Goal: Task Accomplishment & Management: Manage account settings

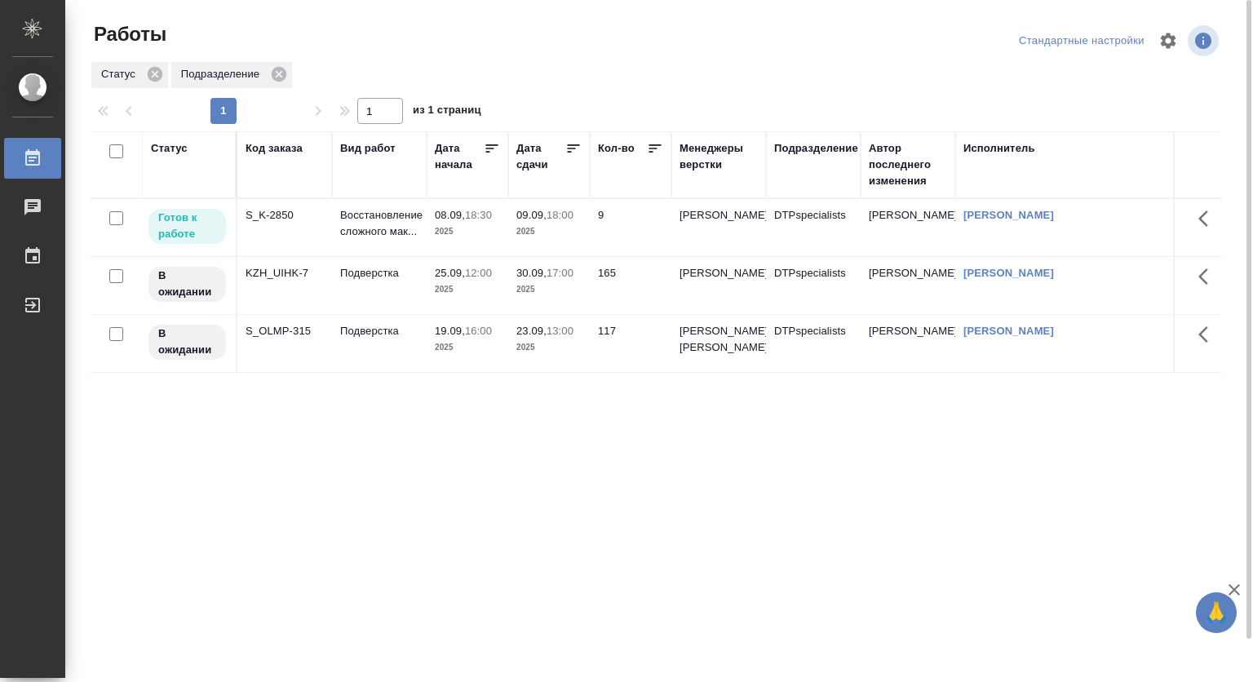
click at [382, 212] on p "Восстановление сложного мак..." at bounding box center [379, 223] width 78 height 33
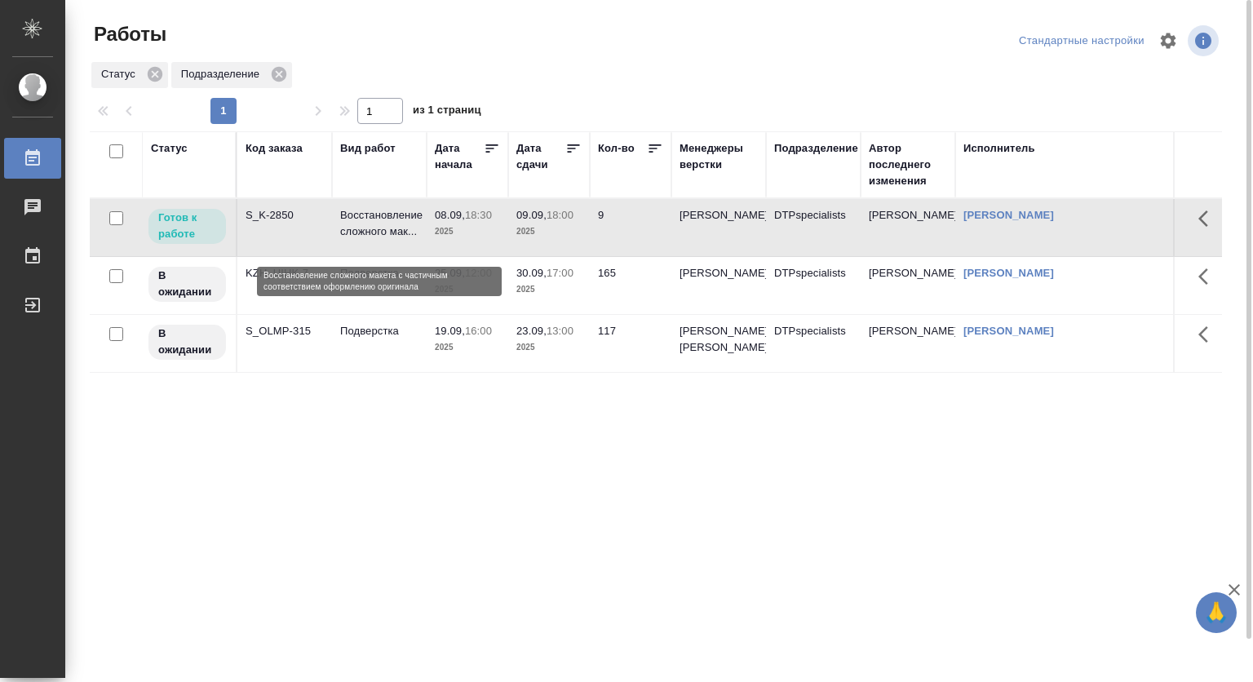
click at [382, 212] on p "Восстановление сложного мак..." at bounding box center [379, 223] width 78 height 33
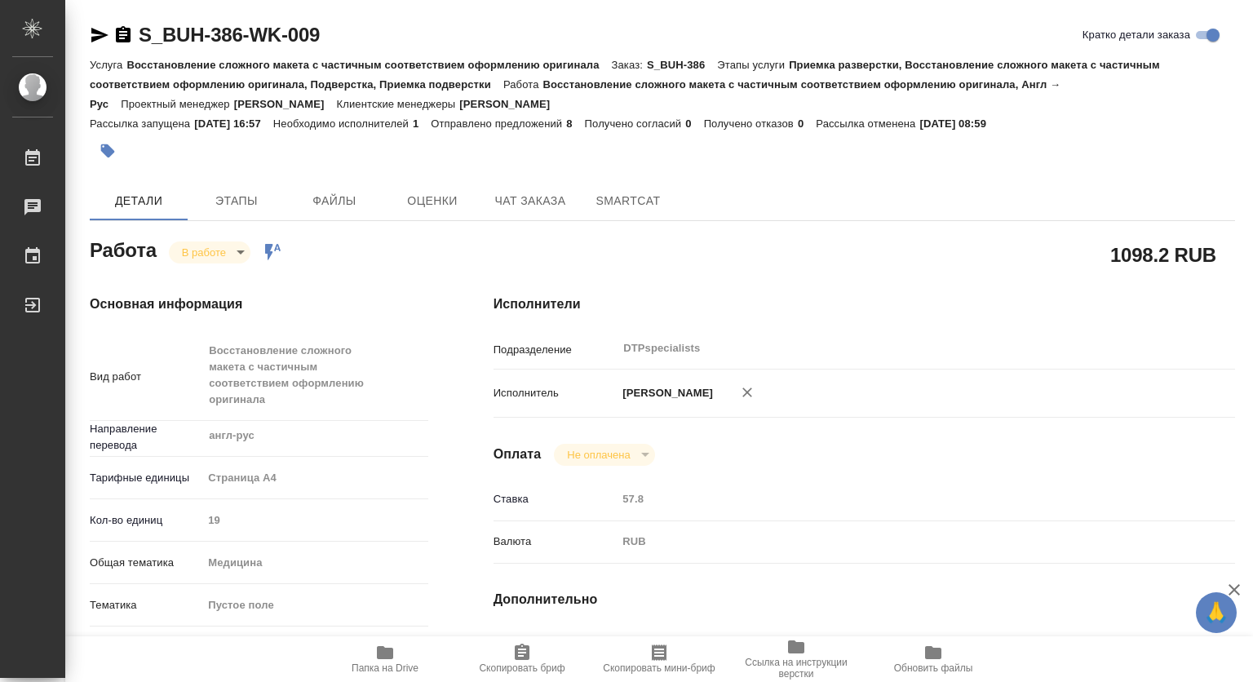
click at [376, 655] on icon "button" at bounding box center [385, 653] width 20 height 20
click at [241, 200] on span "Этапы" at bounding box center [236, 201] width 78 height 20
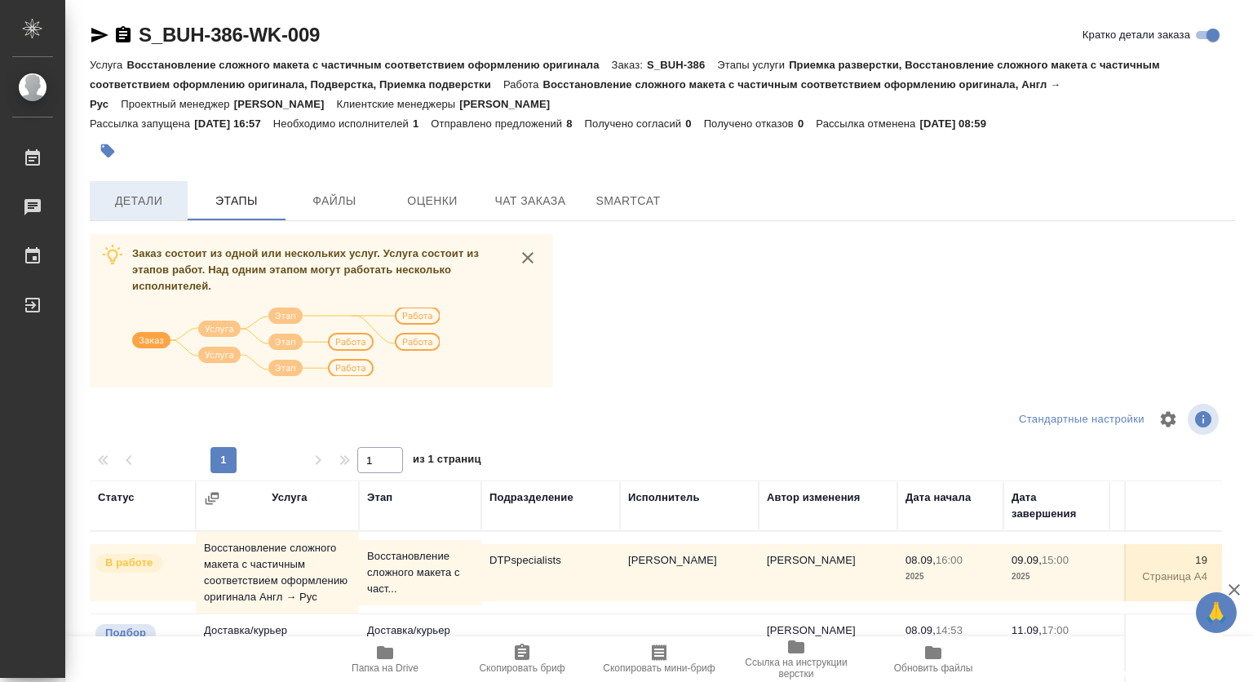
click at [131, 194] on span "Детали" at bounding box center [138, 201] width 78 height 20
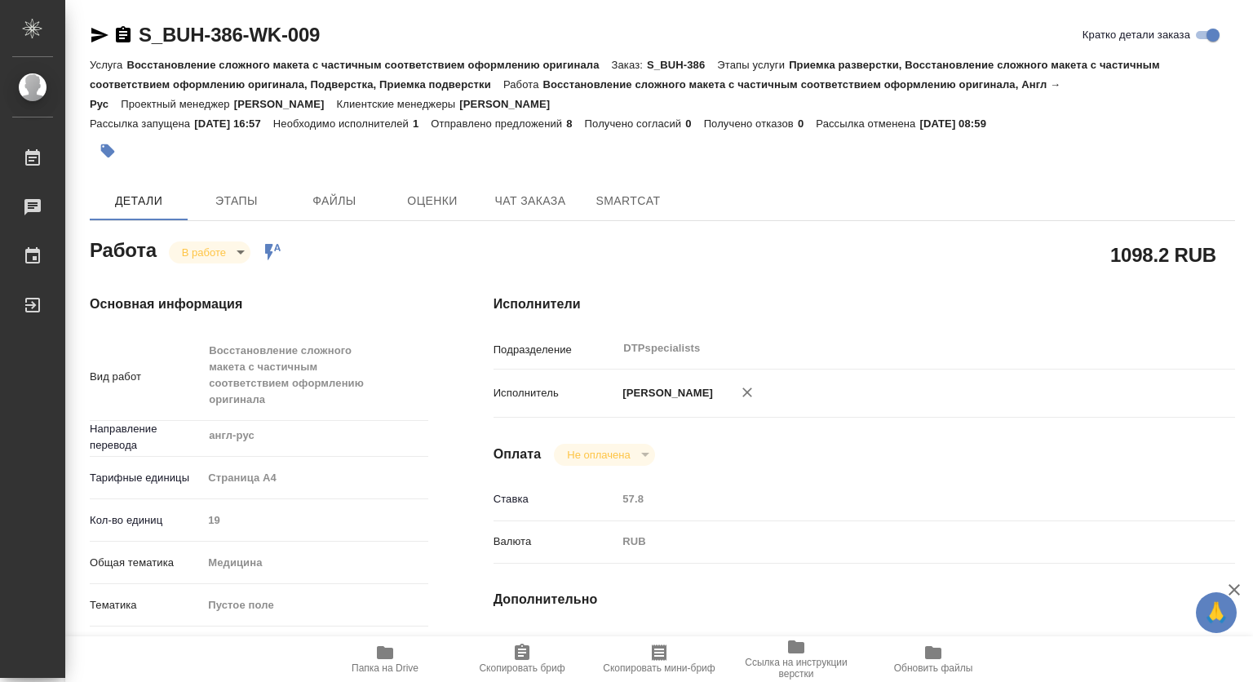
type textarea "x"
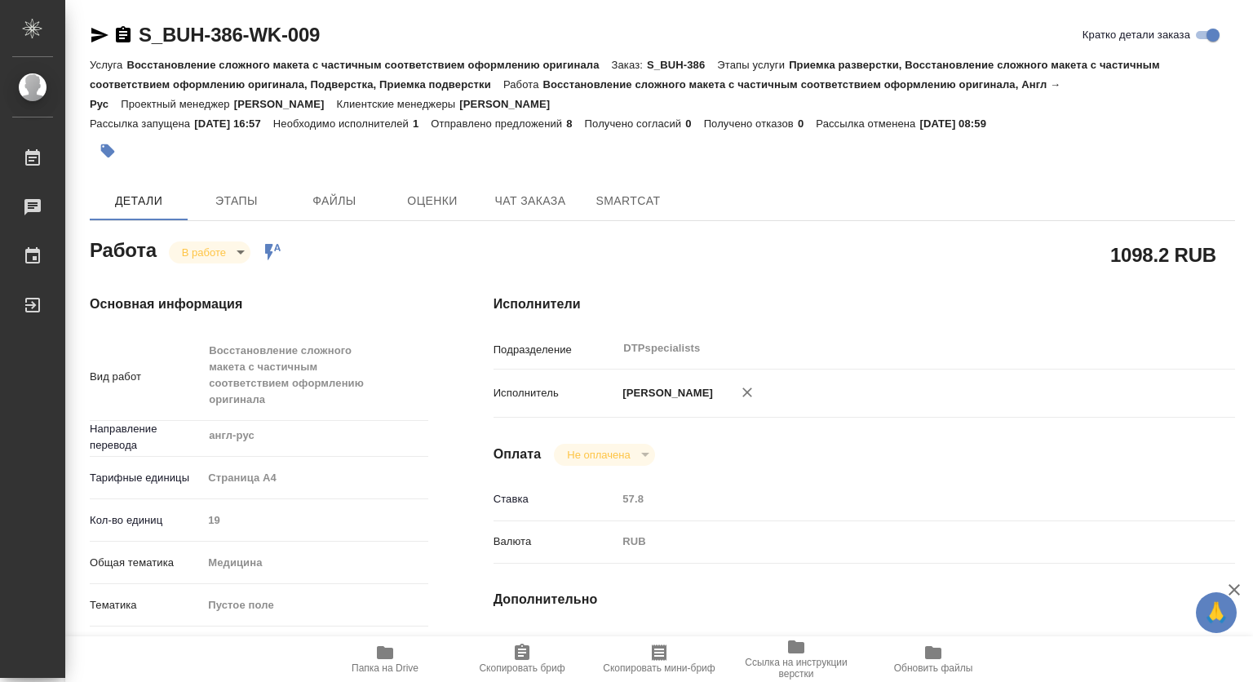
type textarea "x"
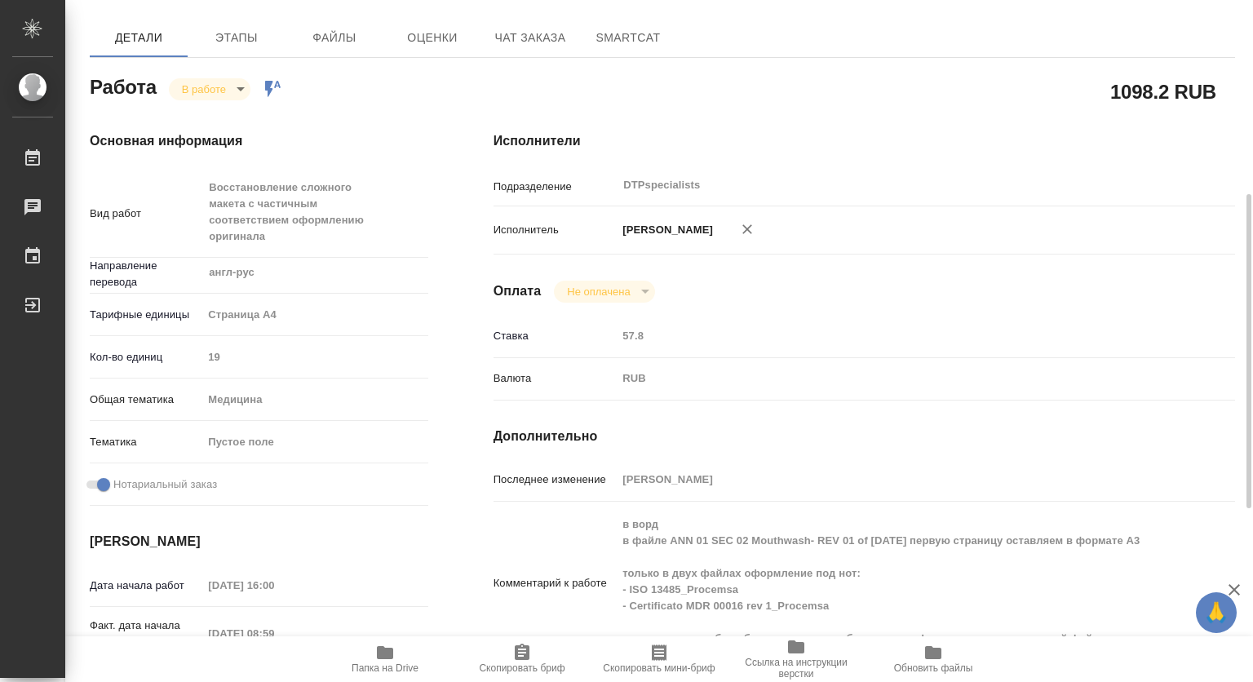
scroll to position [245, 0]
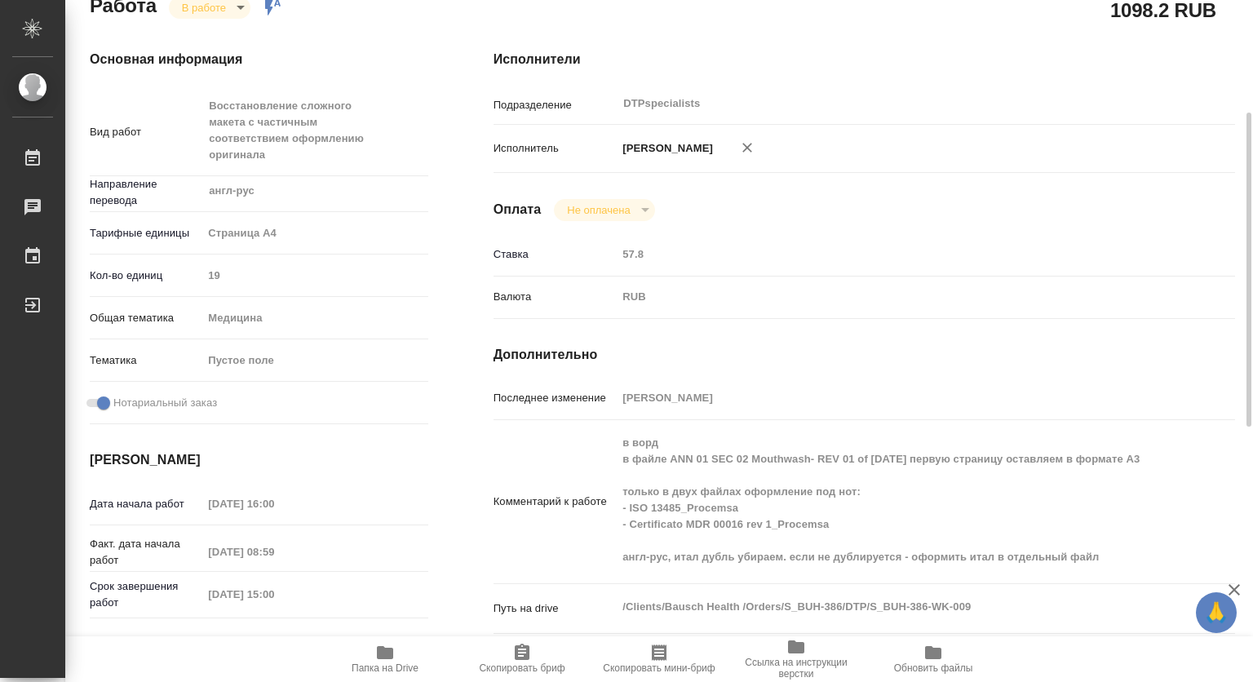
type textarea "x"
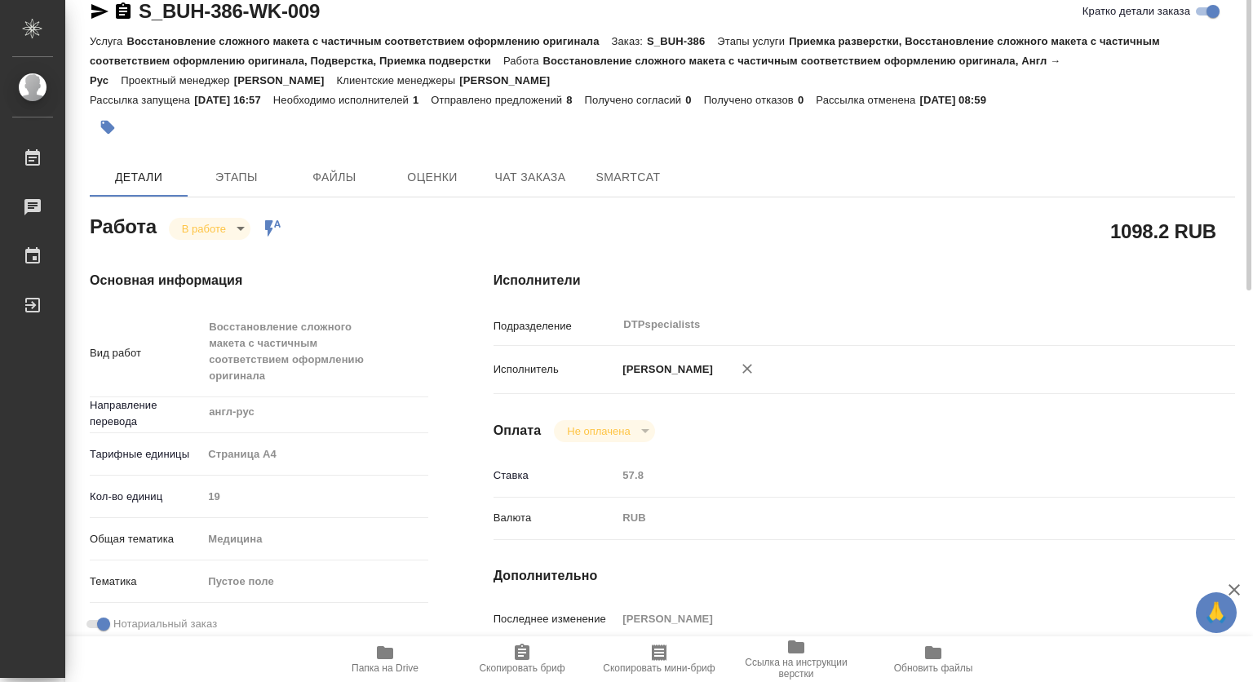
scroll to position [0, 0]
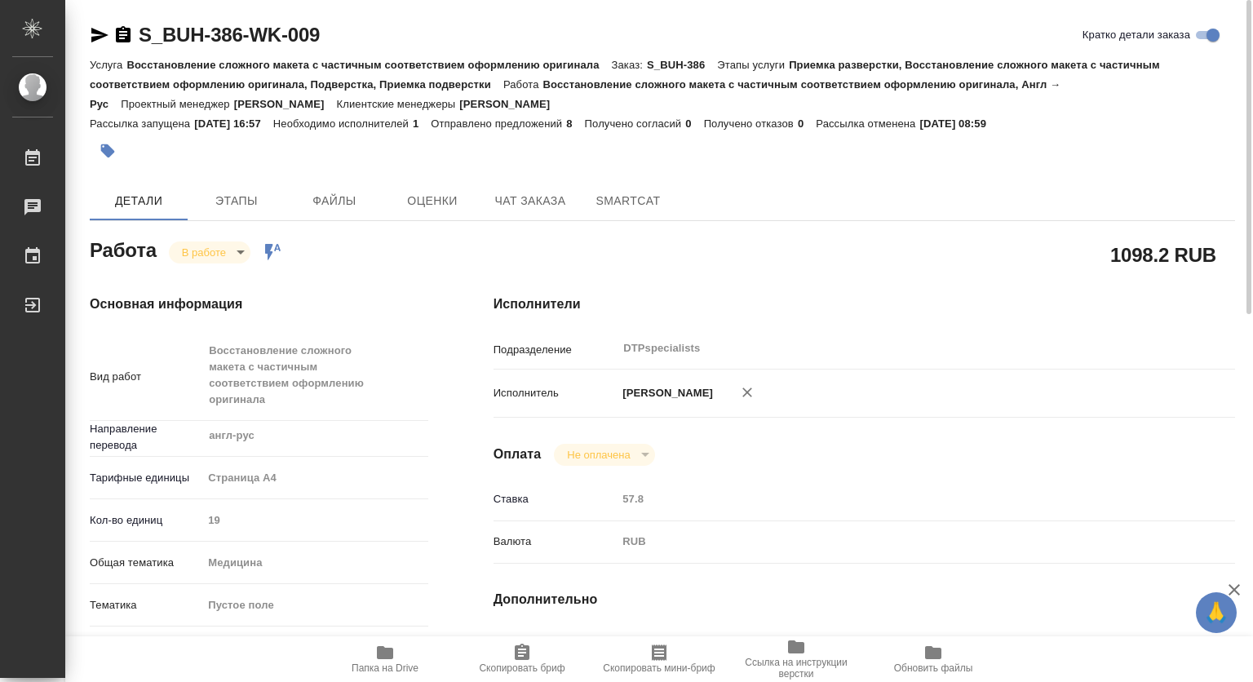
click at [202, 251] on body "🙏 .cls-1 fill:#fff; AWATERA Kovtun Svetlana Работы 0 Чаты График Выйти S_BUH-38…" at bounding box center [626, 341] width 1253 height 682
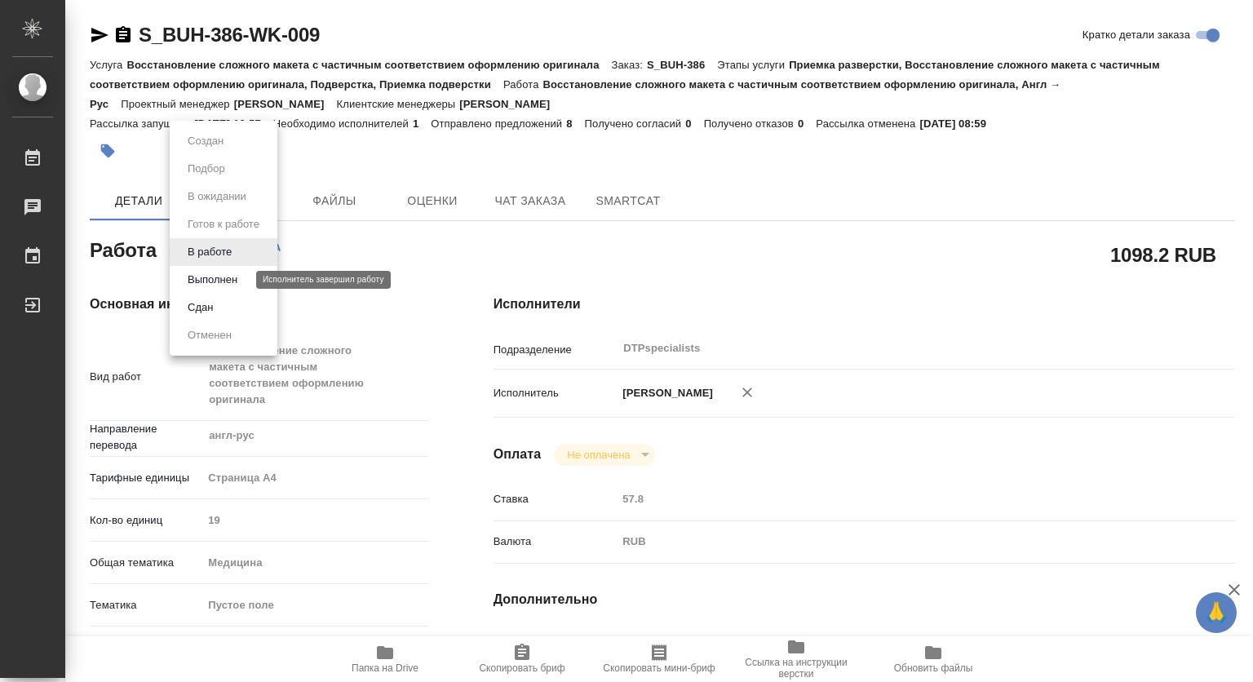
click at [201, 281] on button "Выполнен" at bounding box center [213, 280] width 60 height 18
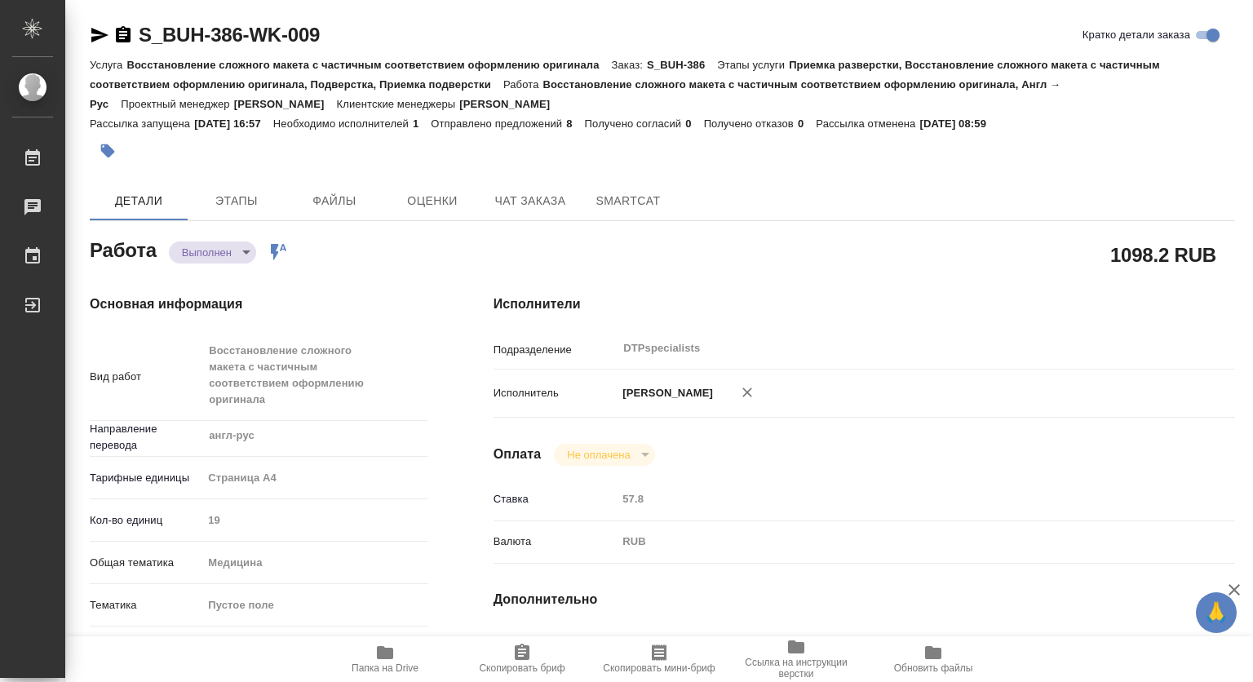
type textarea "x"
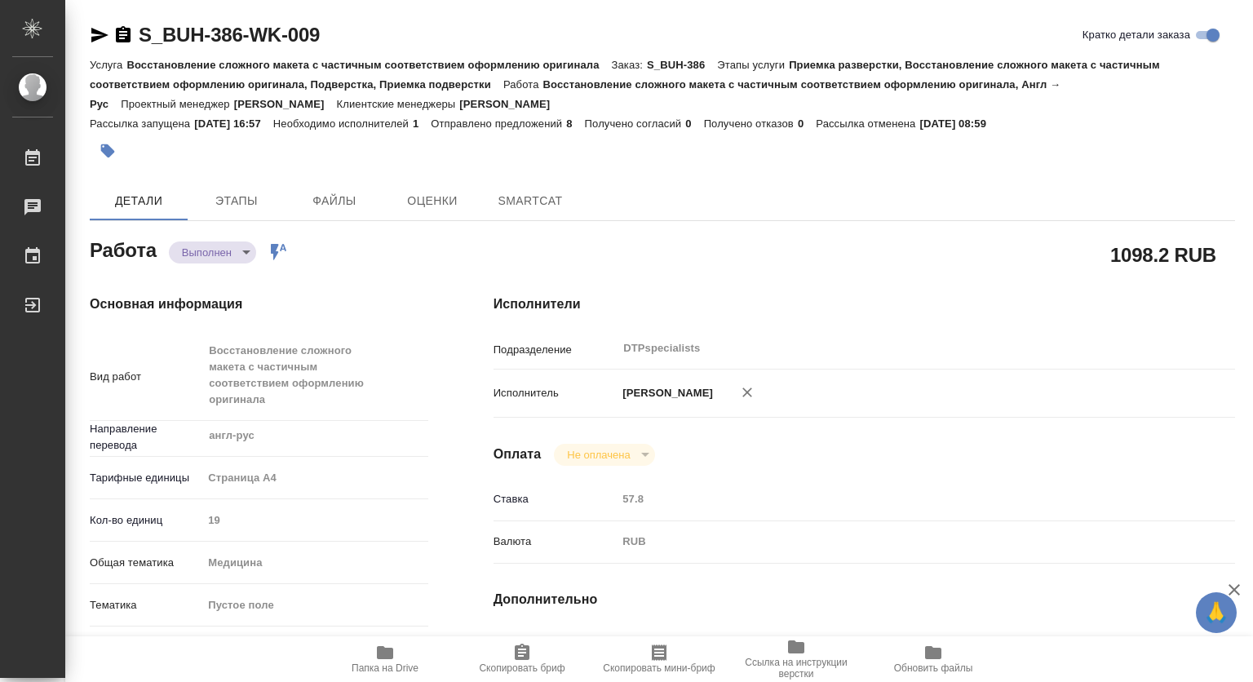
type textarea "x"
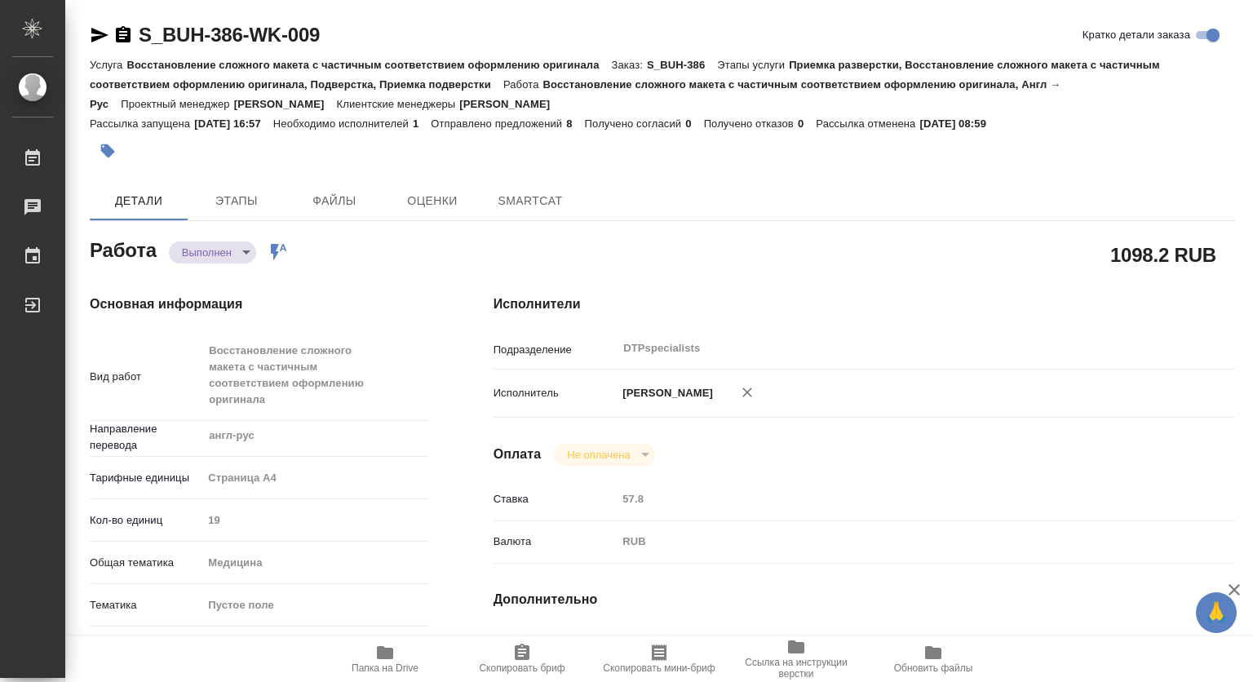
type textarea "x"
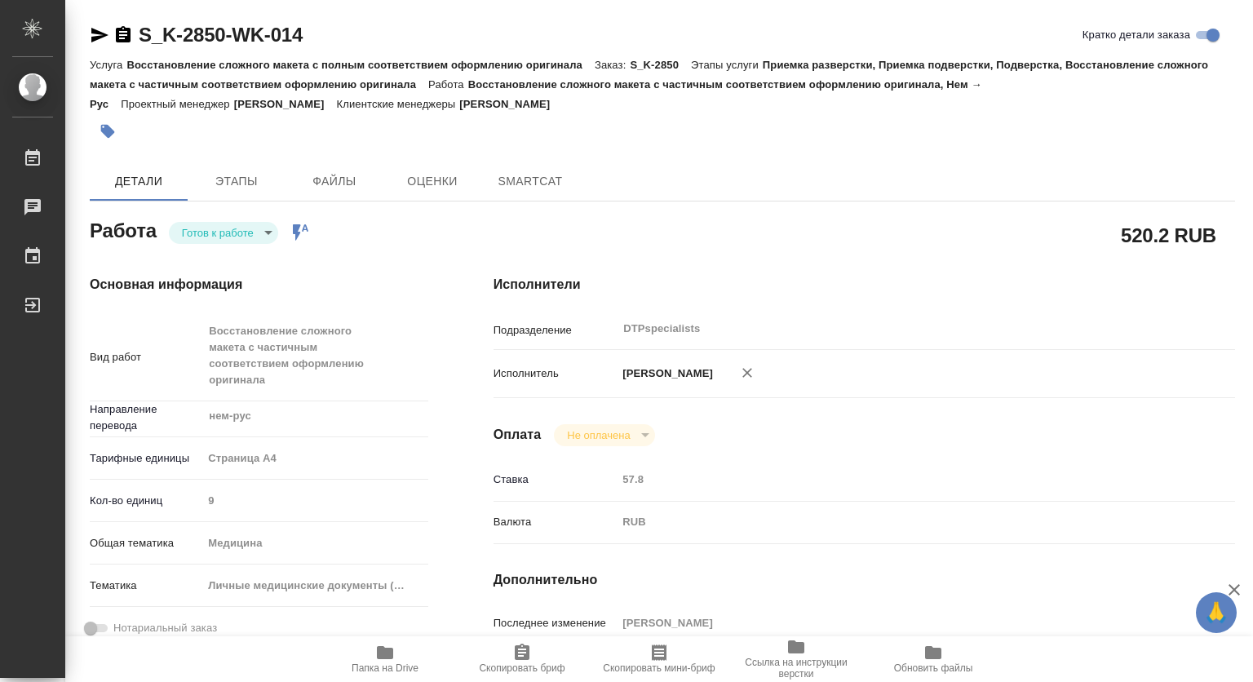
type textarea "x"
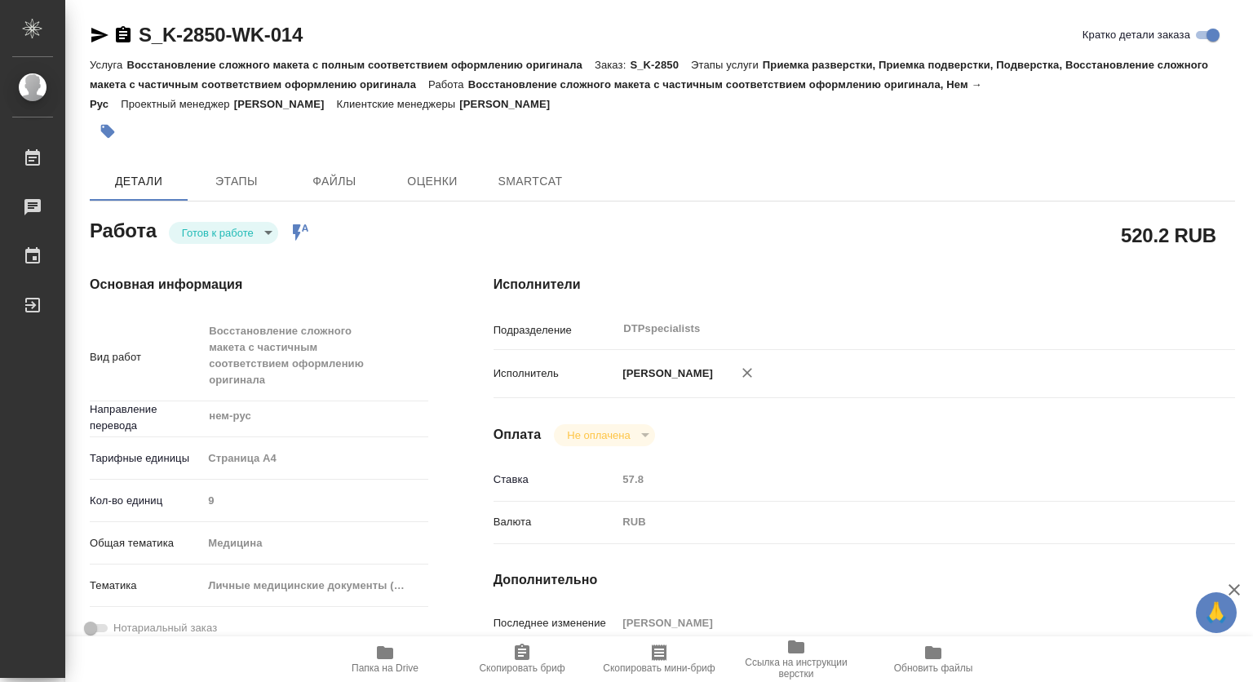
type textarea "x"
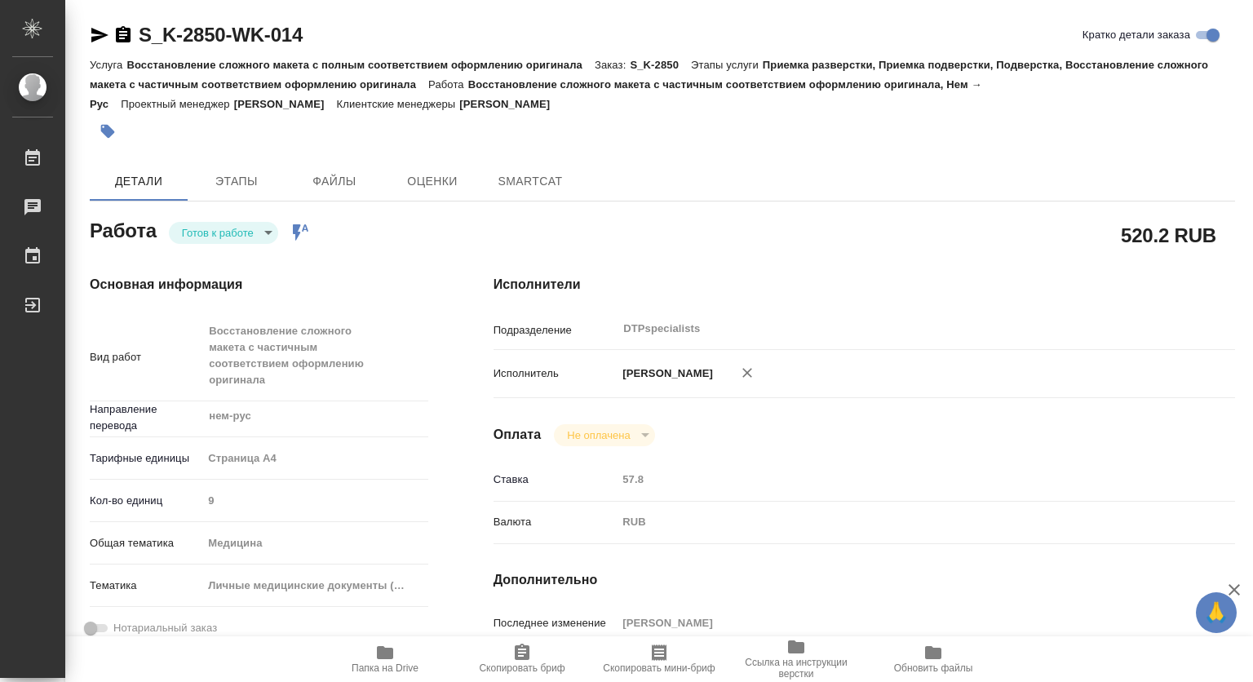
type textarea "x"
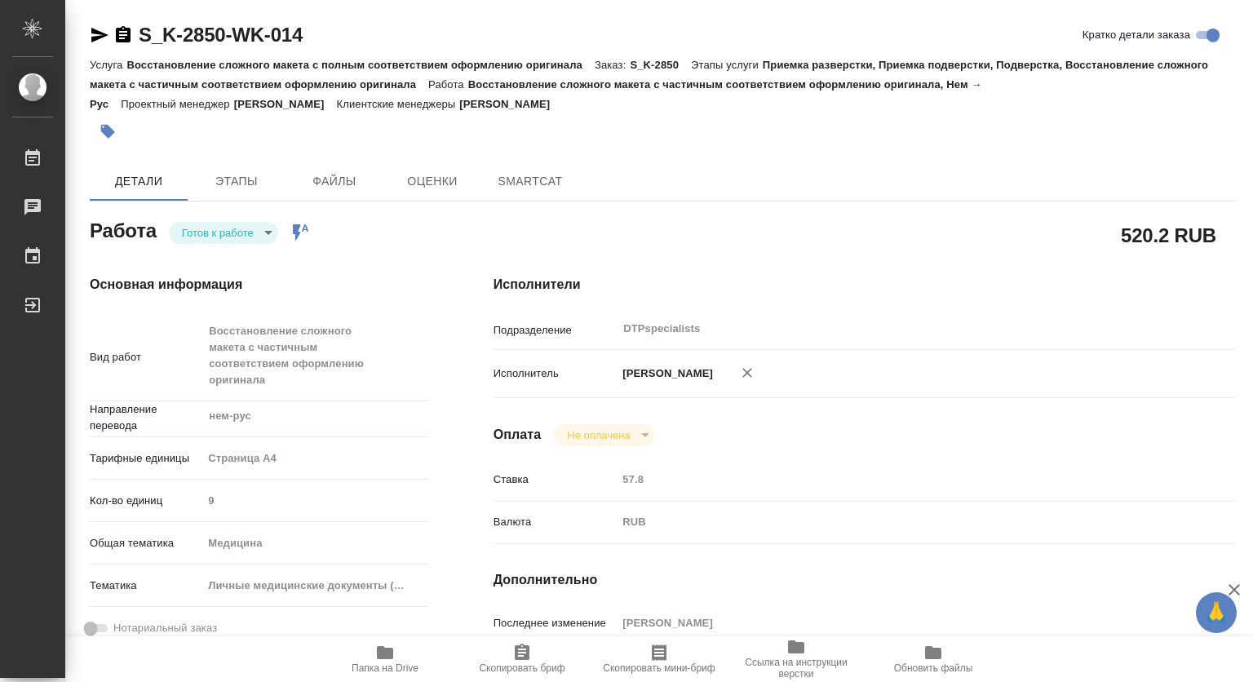
click at [194, 227] on body "🙏 .cls-1 fill:#fff; AWATERA [PERSON_NAME] Чаты График Выйти S_K-2850-WK-014 Кра…" at bounding box center [626, 341] width 1253 height 682
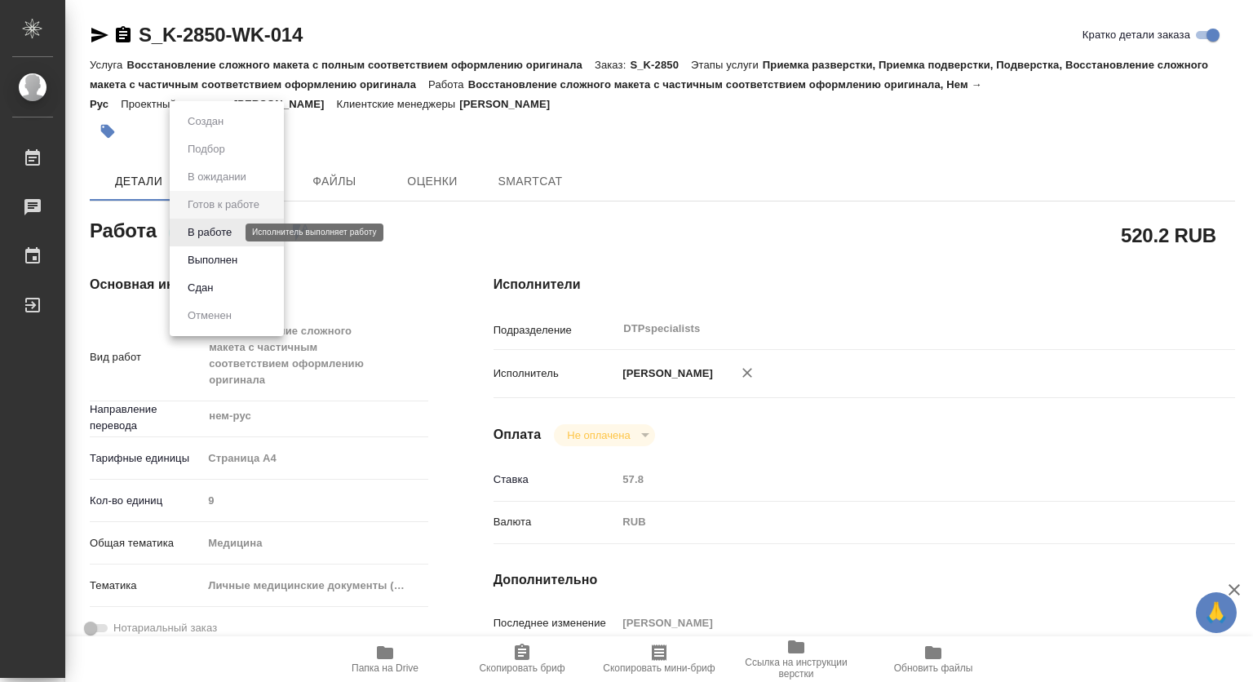
type textarea "x"
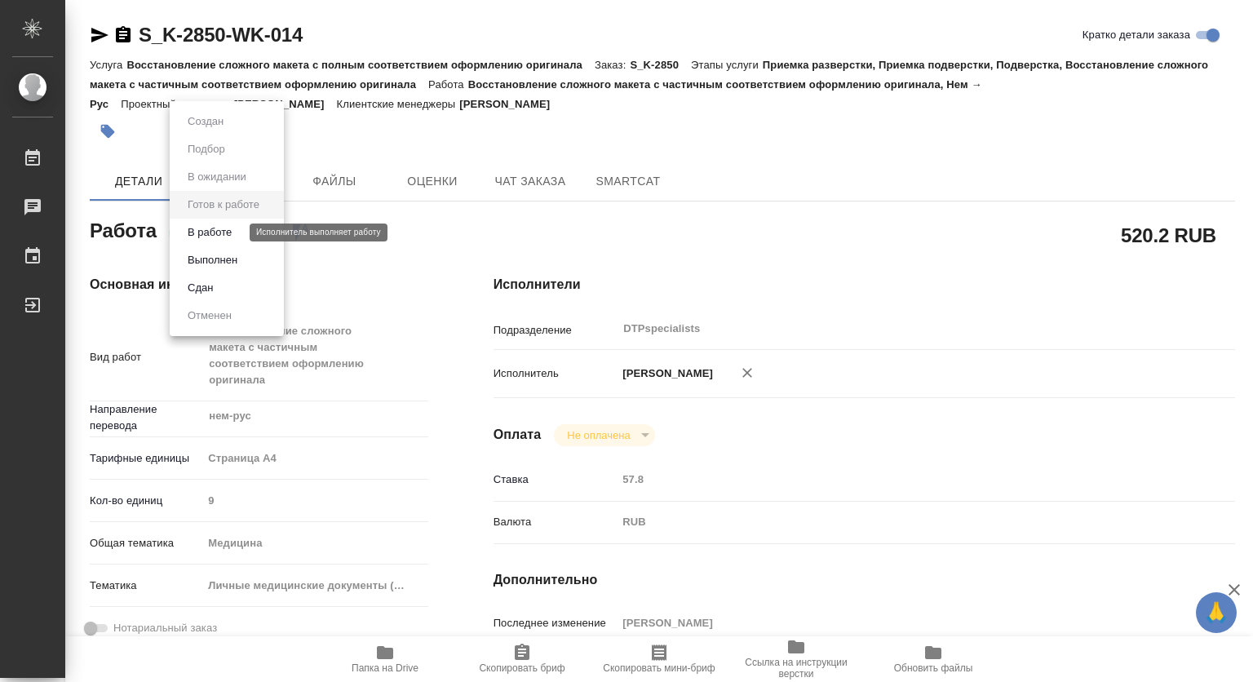
click at [199, 238] on button "В работе" at bounding box center [210, 232] width 54 height 18
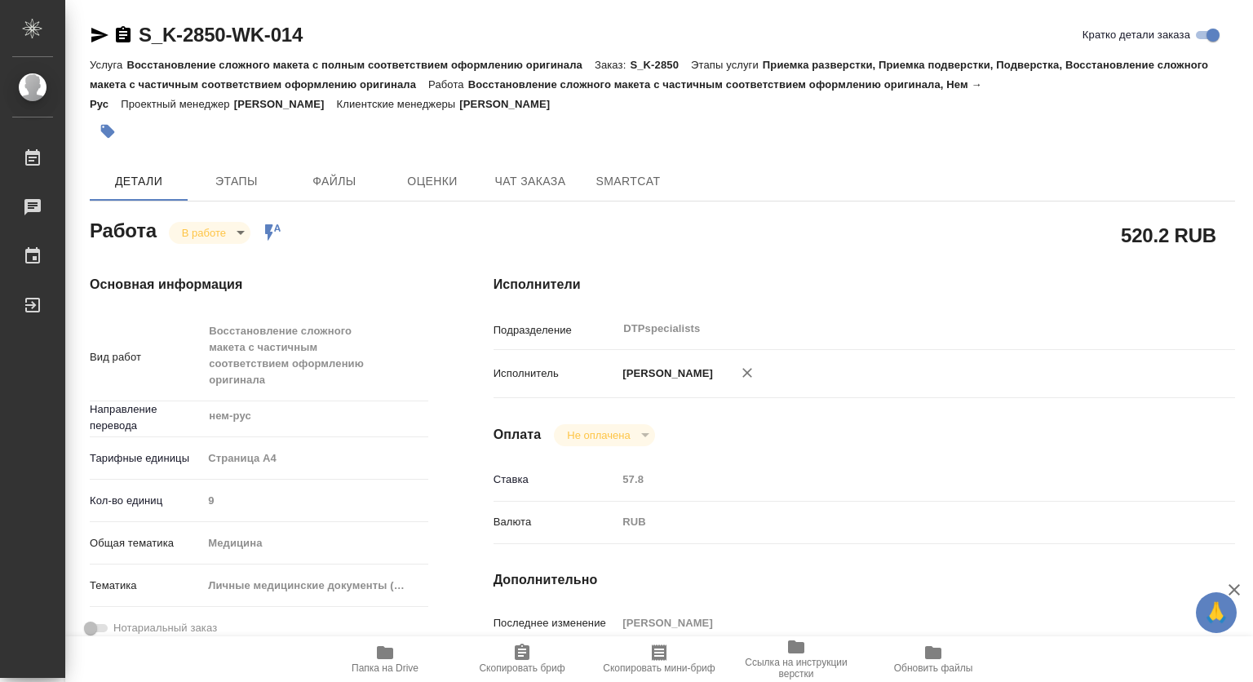
type textarea "x"
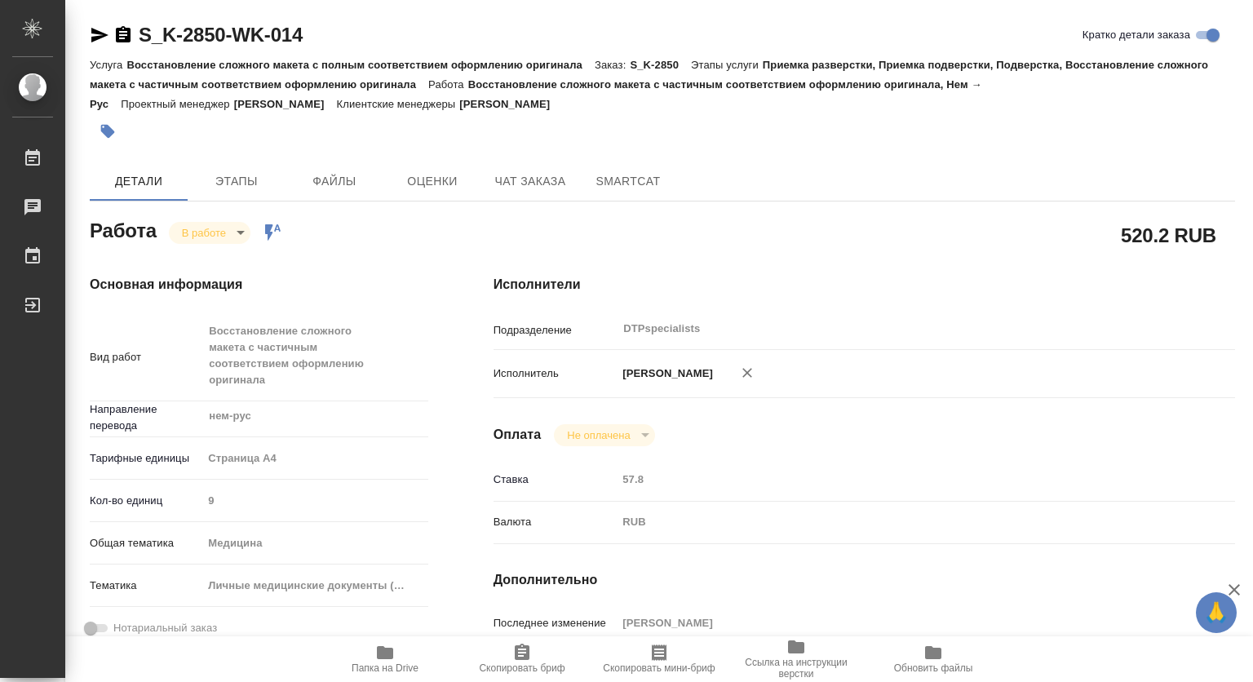
type textarea "x"
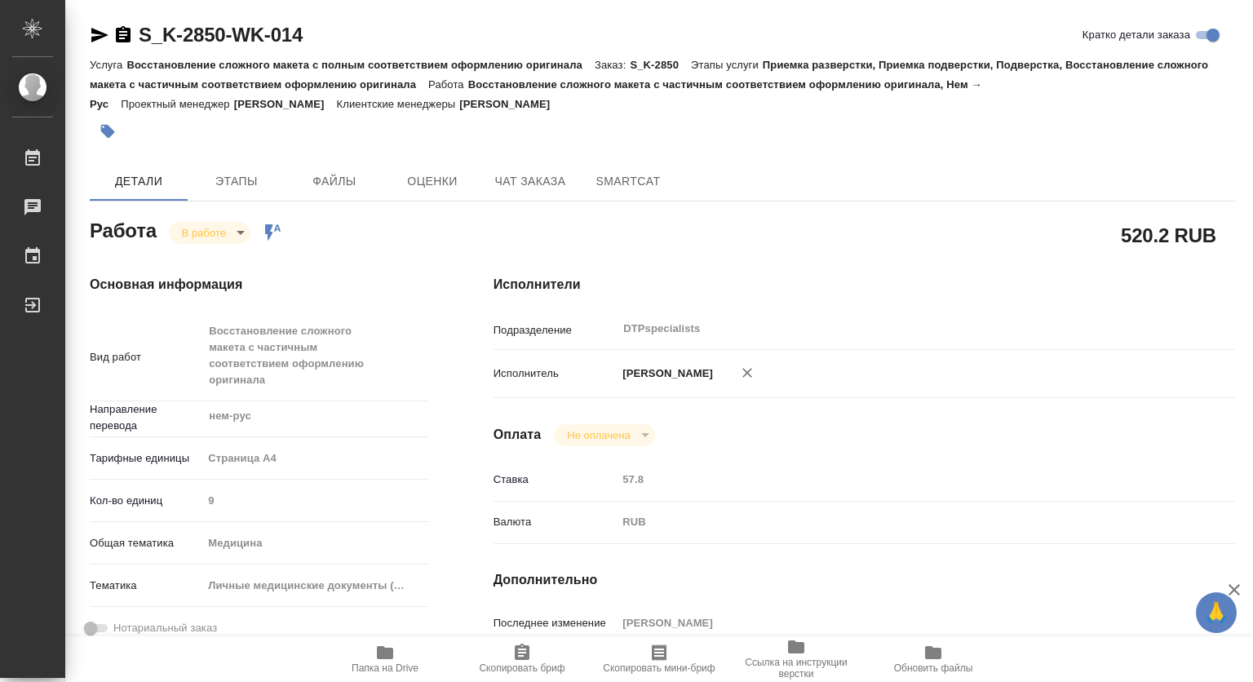
click at [125, 33] on icon "button" at bounding box center [123, 34] width 15 height 16
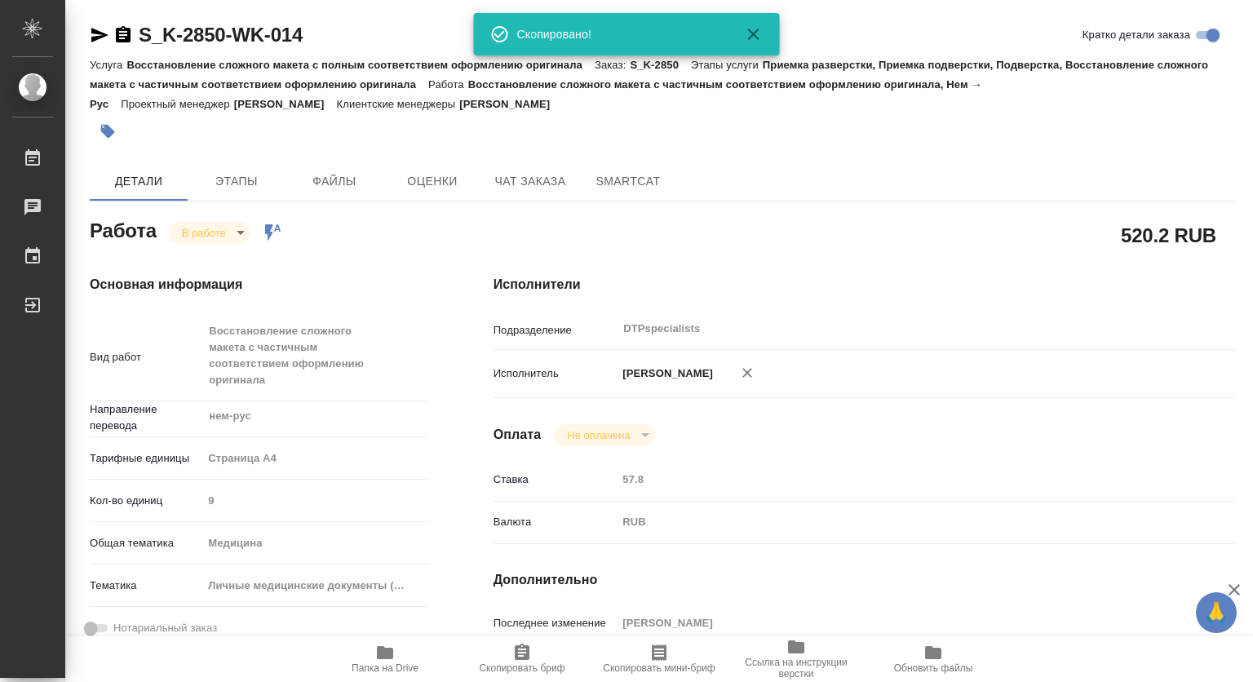
type textarea "x"
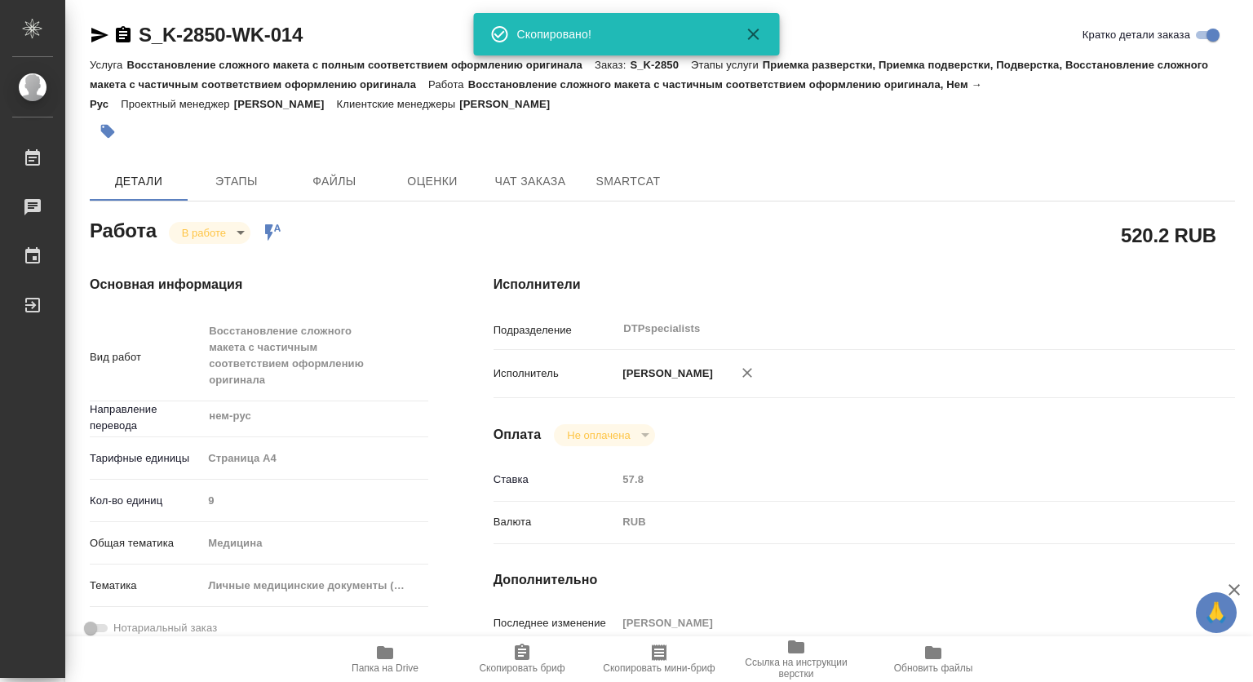
type textarea "x"
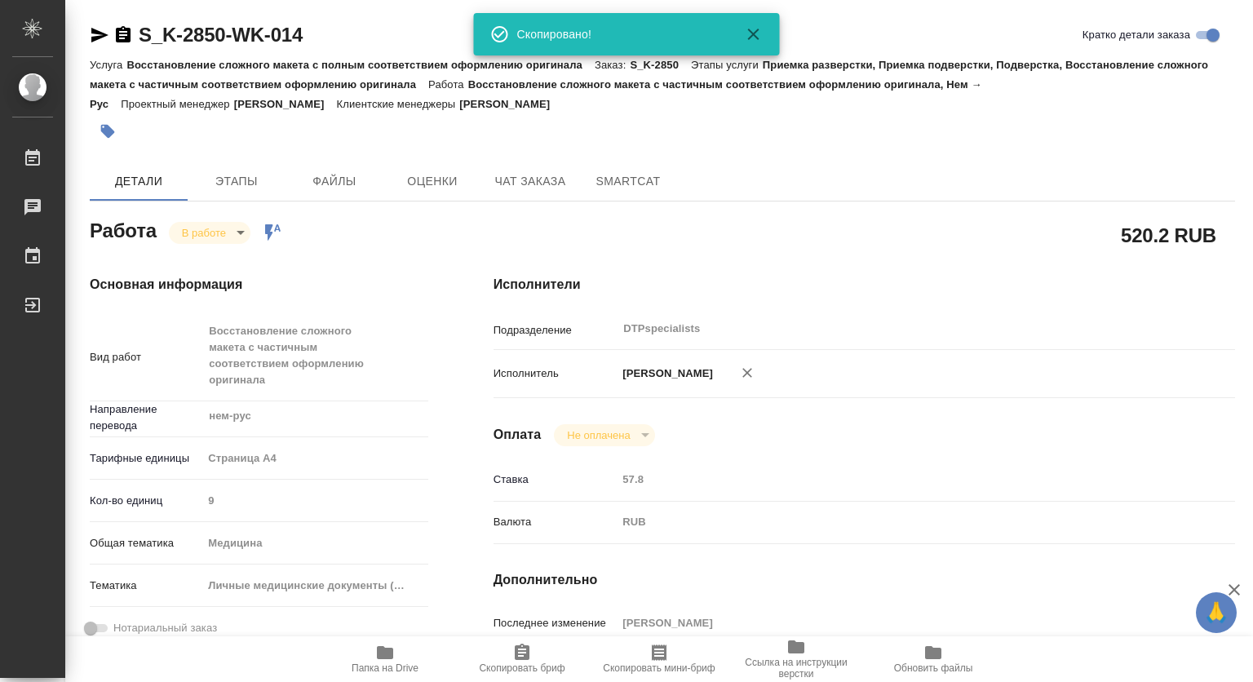
scroll to position [245, 0]
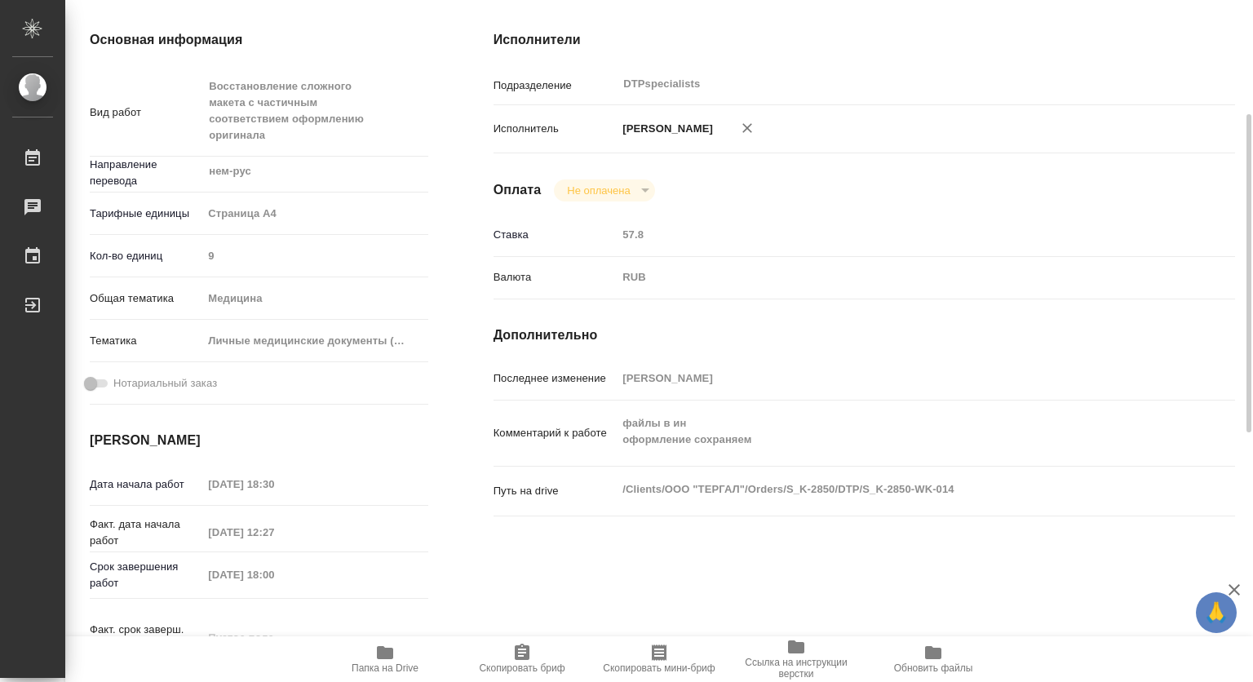
click at [382, 656] on icon "button" at bounding box center [385, 652] width 16 height 13
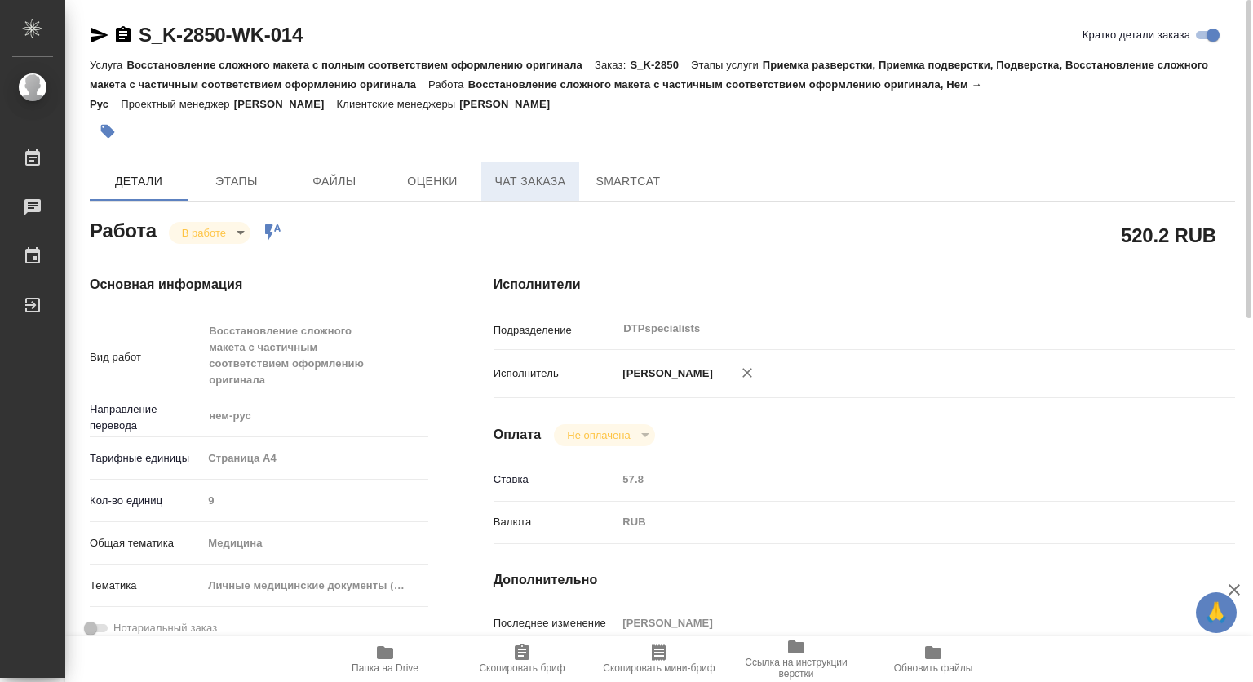
click at [530, 174] on span "Чат заказа" at bounding box center [530, 181] width 78 height 20
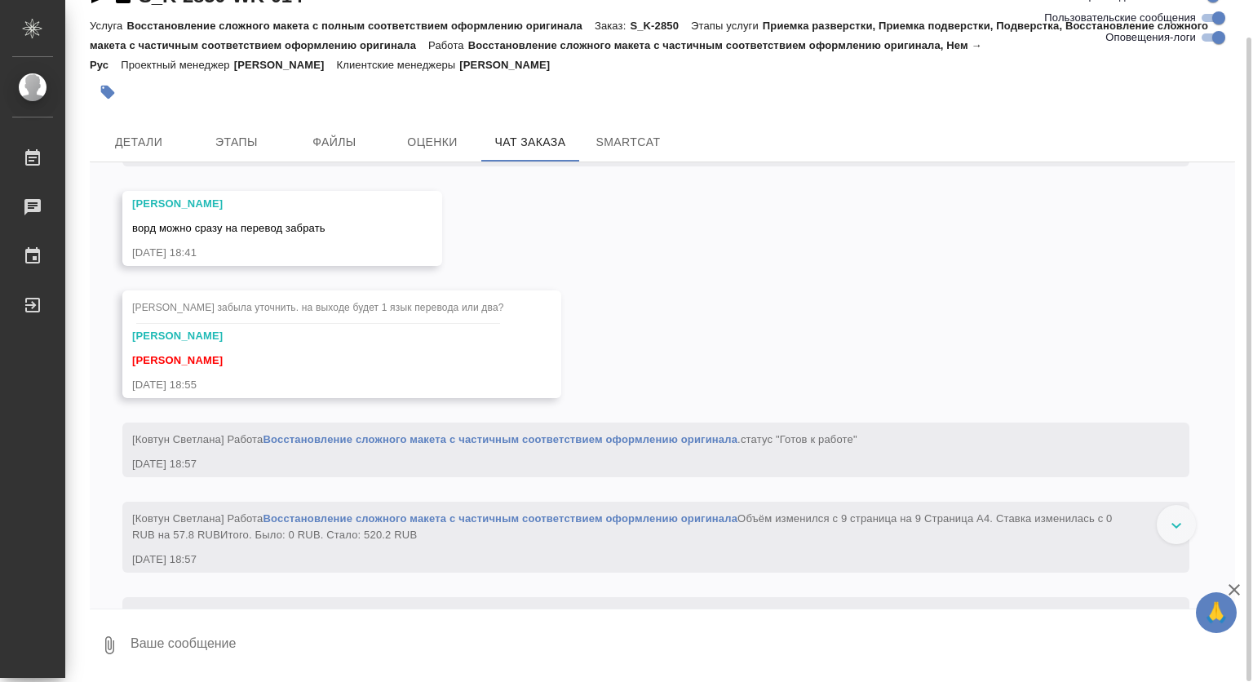
scroll to position [3884, 0]
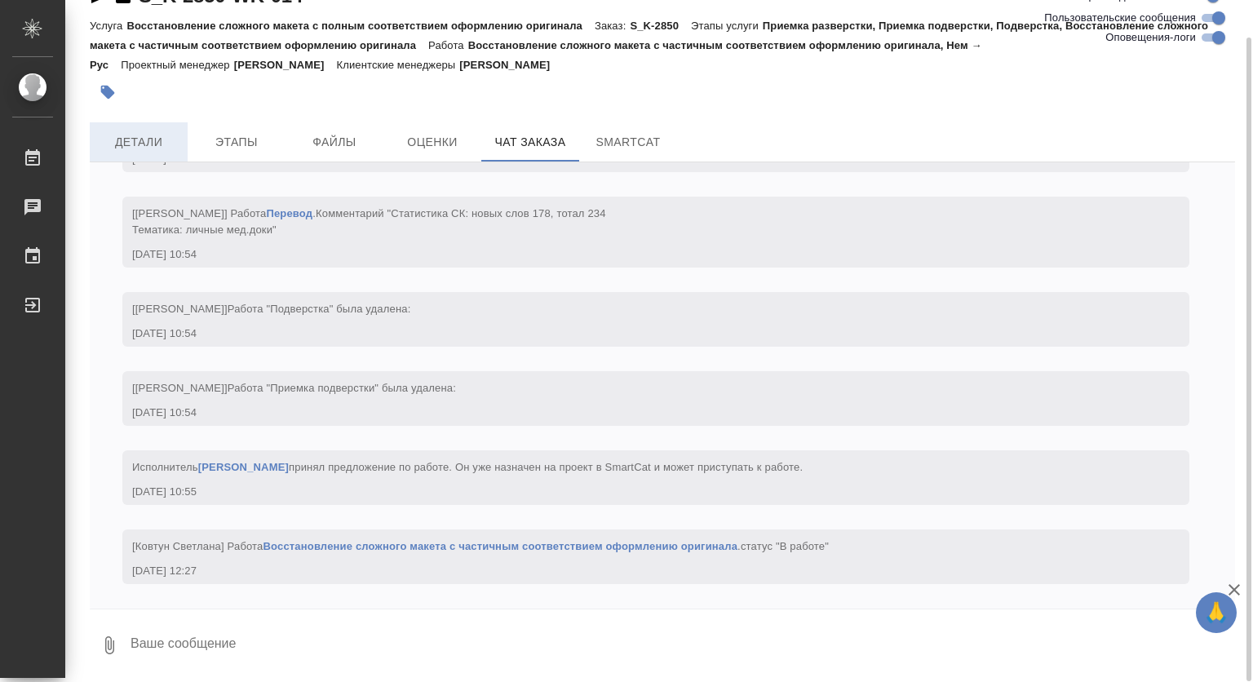
click at [144, 134] on span "Детали" at bounding box center [138, 142] width 78 height 20
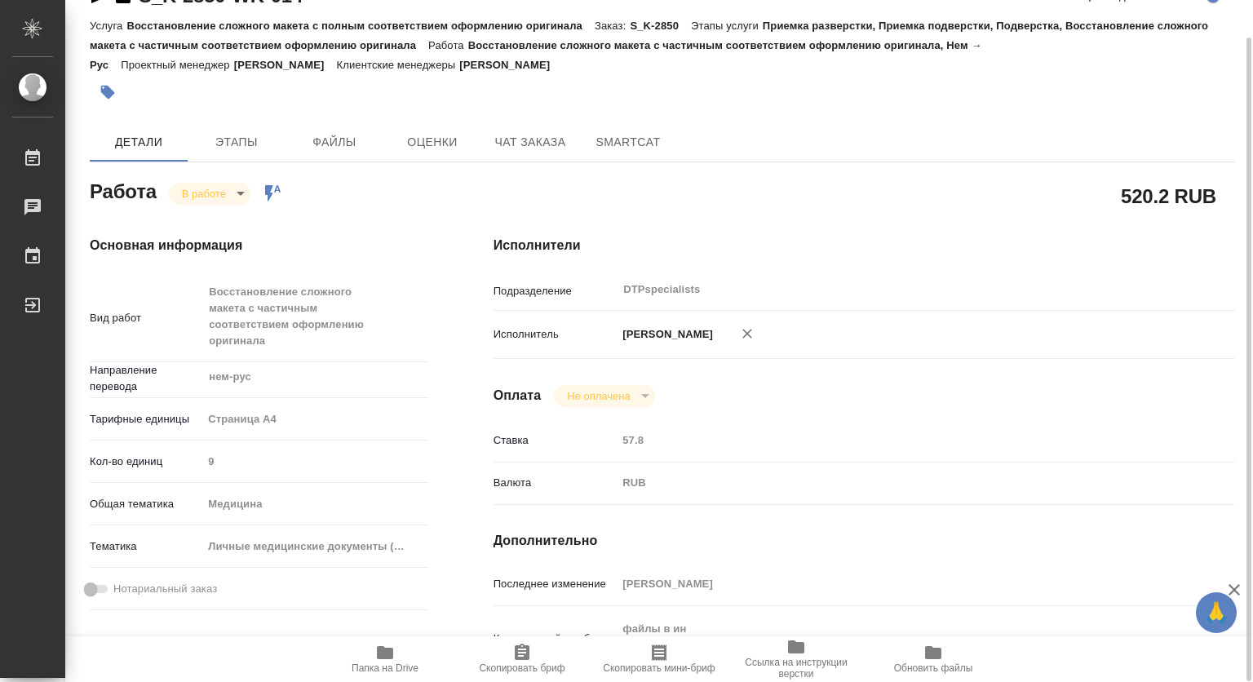
type textarea "x"
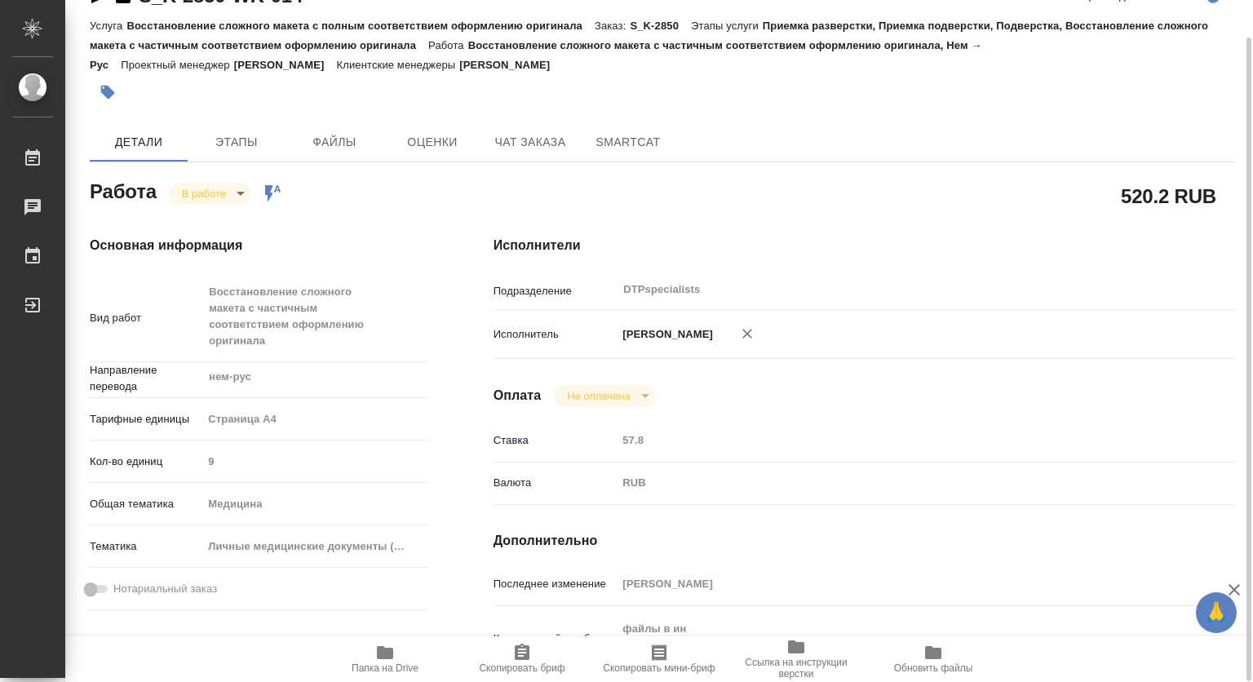
type textarea "x"
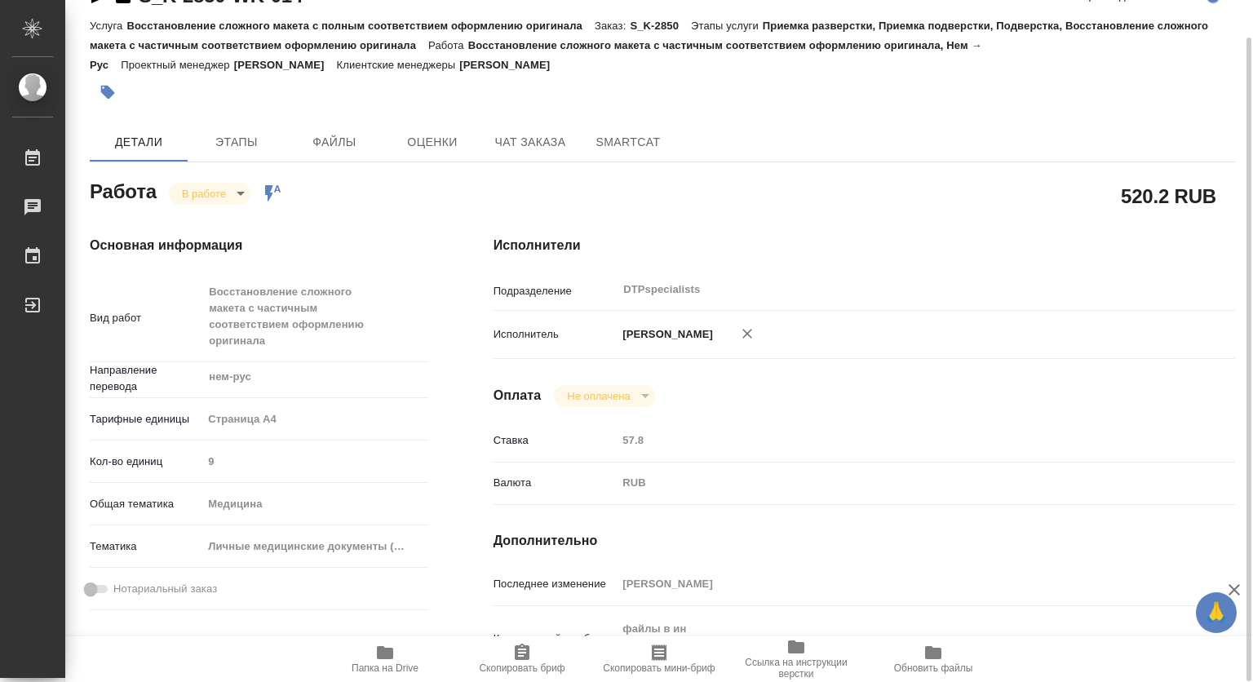
type textarea "x"
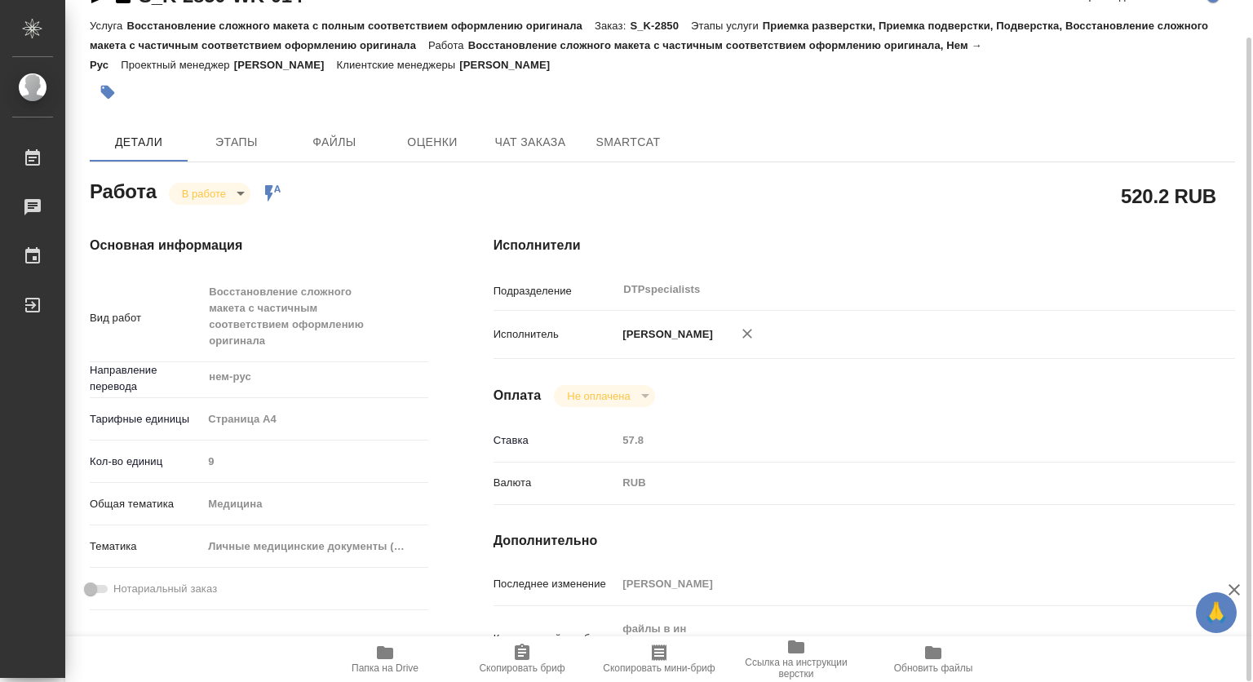
type textarea "x"
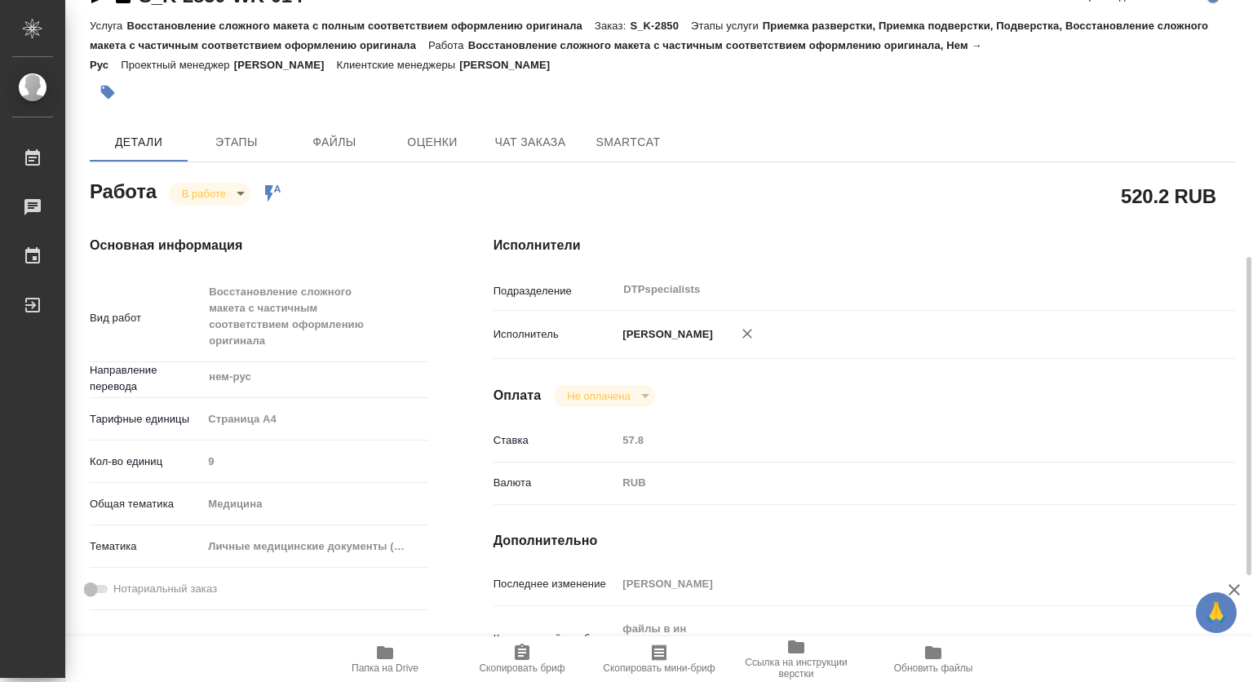
scroll to position [202, 0]
